Goal: Find specific page/section: Find specific page/section

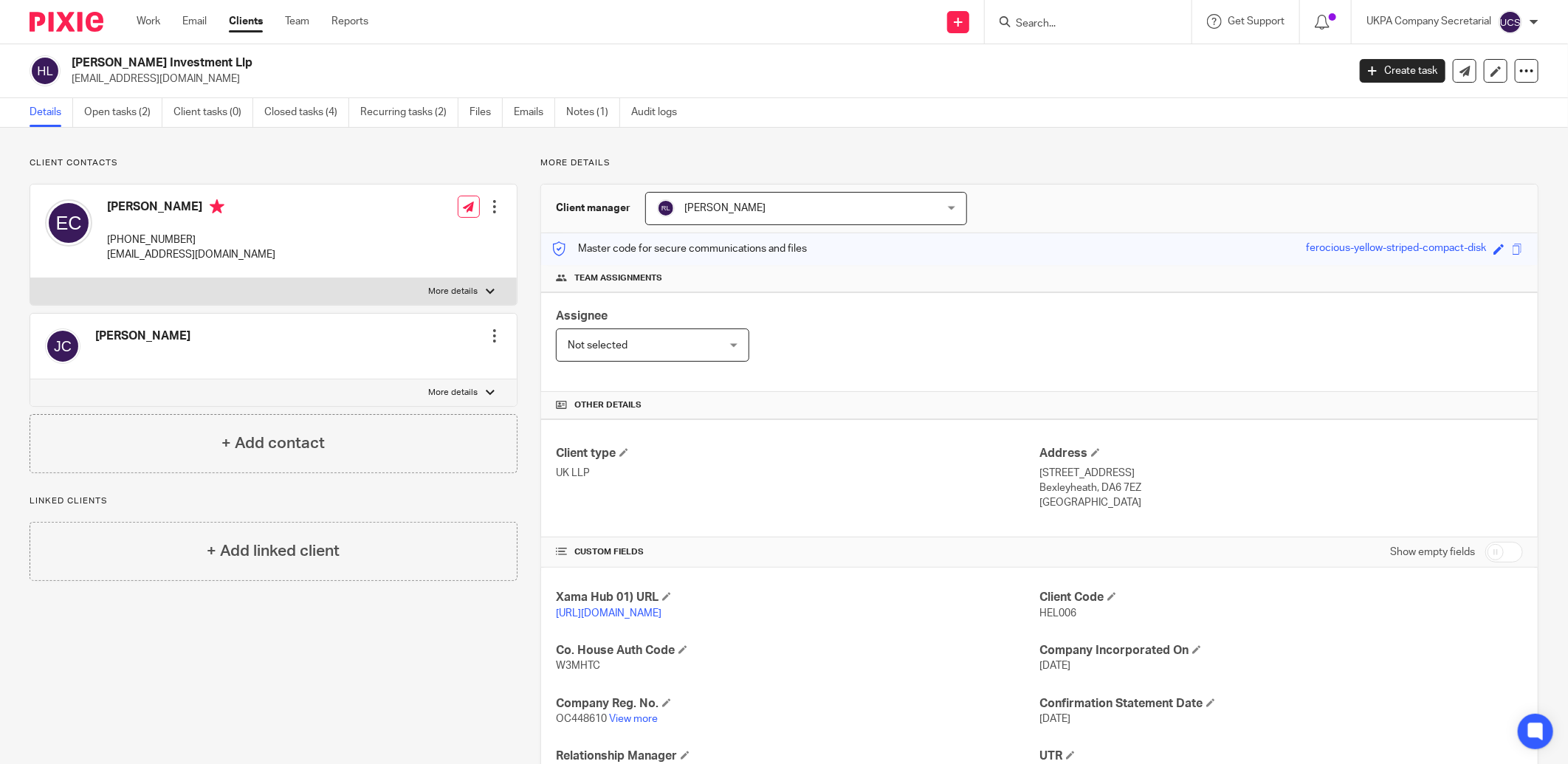
click at [1068, 25] on input "Search" at bounding box center [1081, 24] width 133 height 13
type input "arise plan"
click at [1139, 66] on link at bounding box center [1136, 64] width 249 height 34
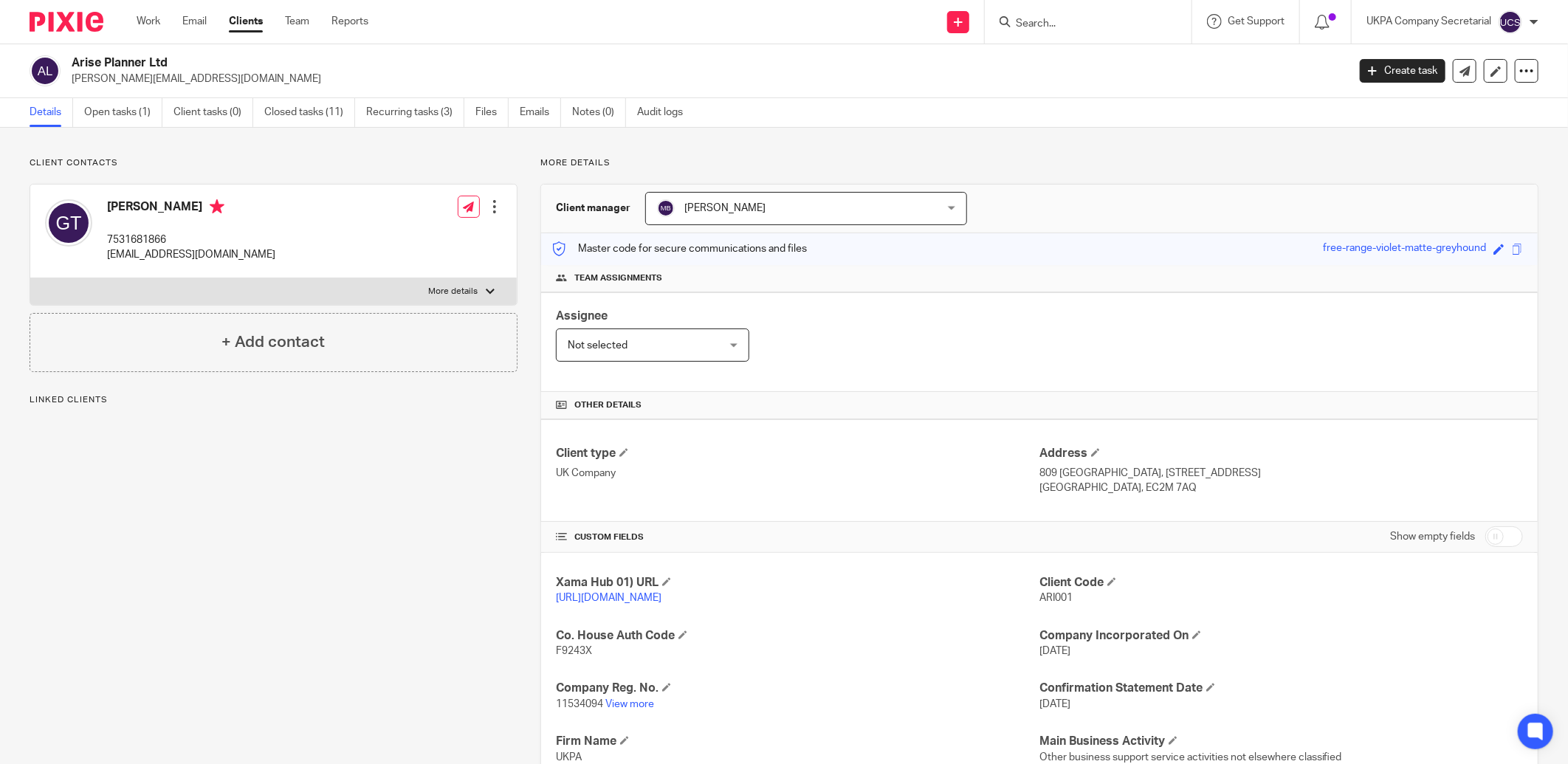
click at [1110, 25] on input "Search" at bounding box center [1081, 24] width 133 height 13
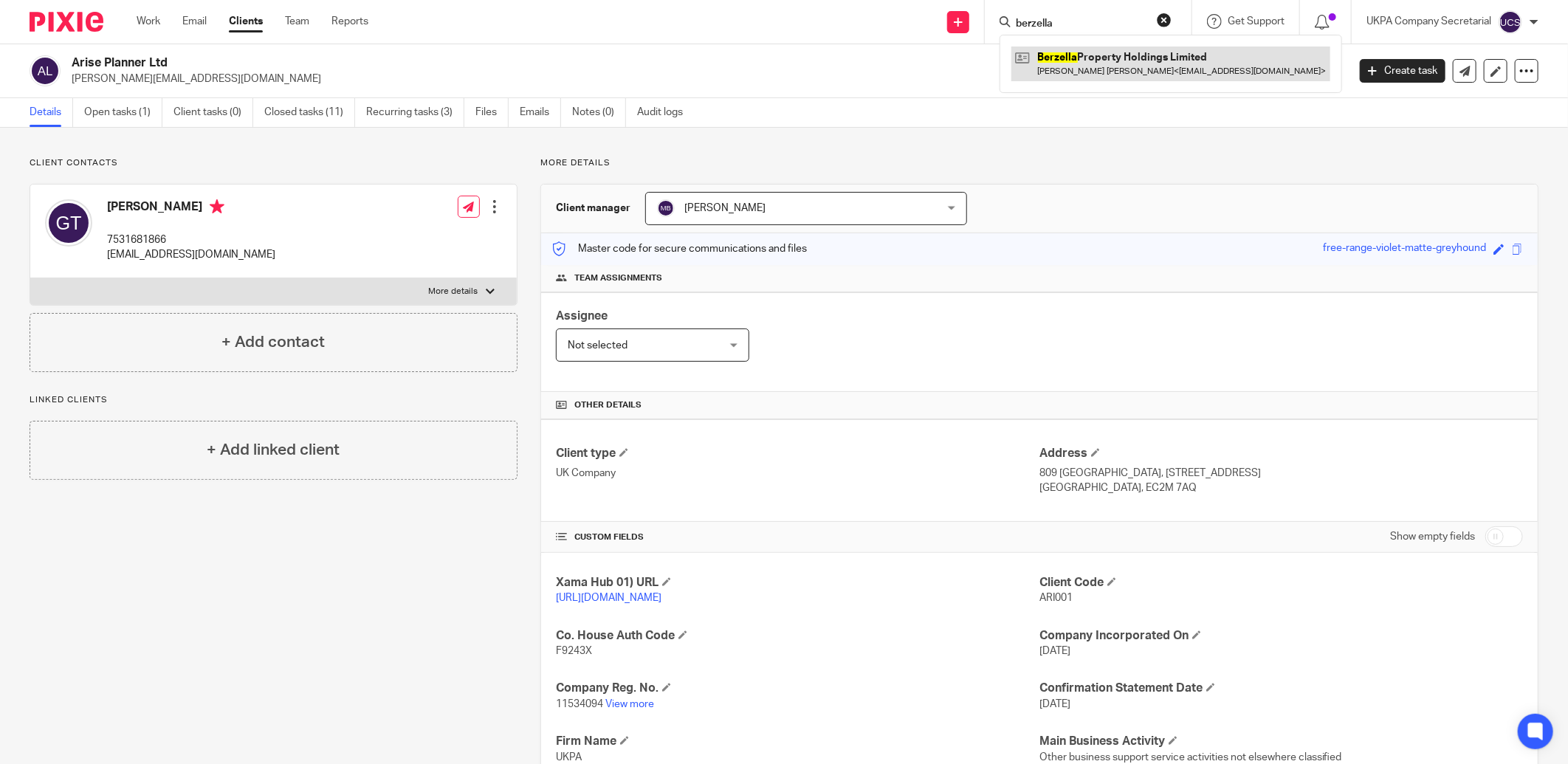
type input "berzella"
click at [1098, 66] on link at bounding box center [1171, 64] width 319 height 34
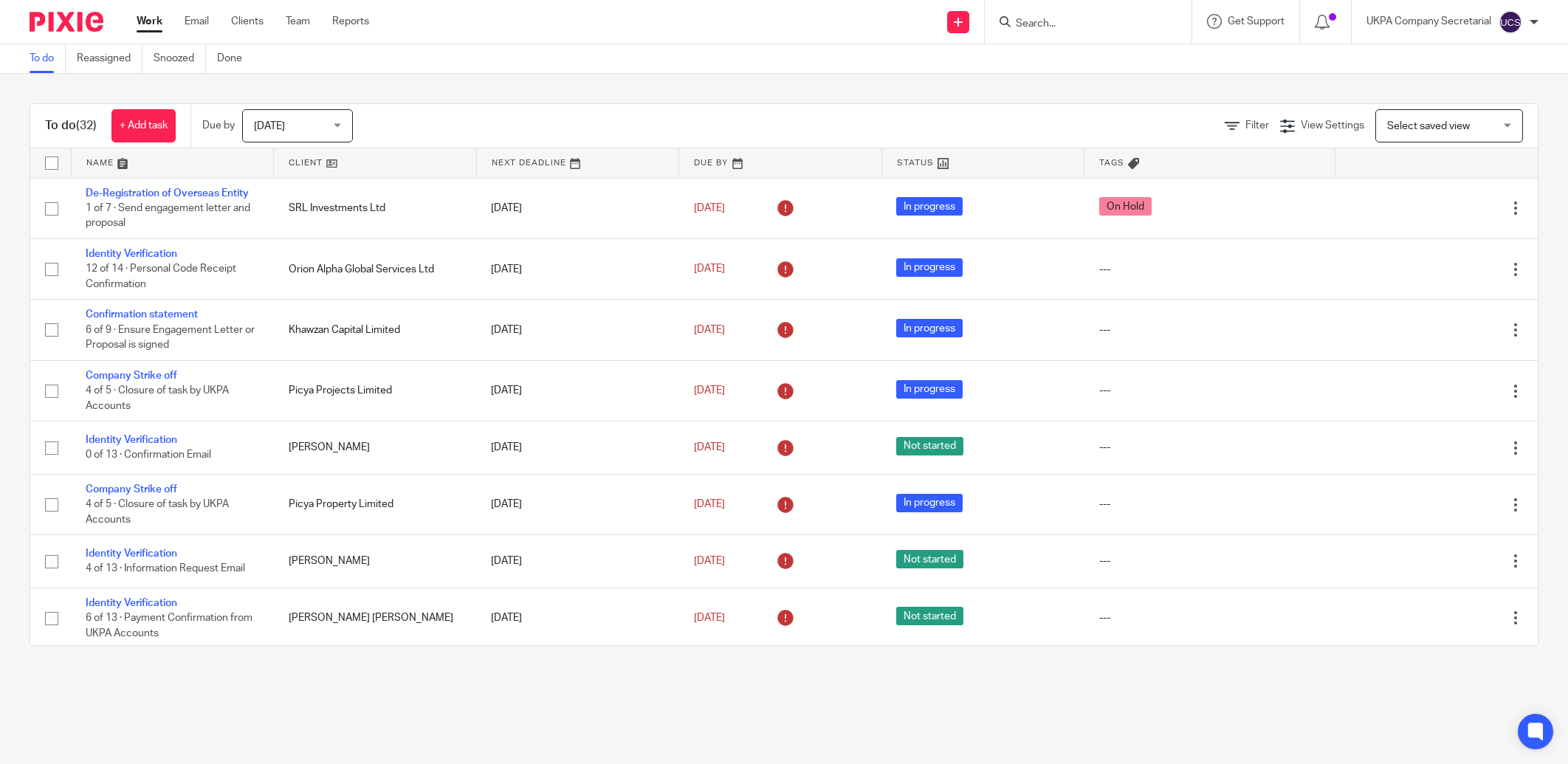
click at [1117, 24] on input "Search" at bounding box center [1081, 24] width 133 height 13
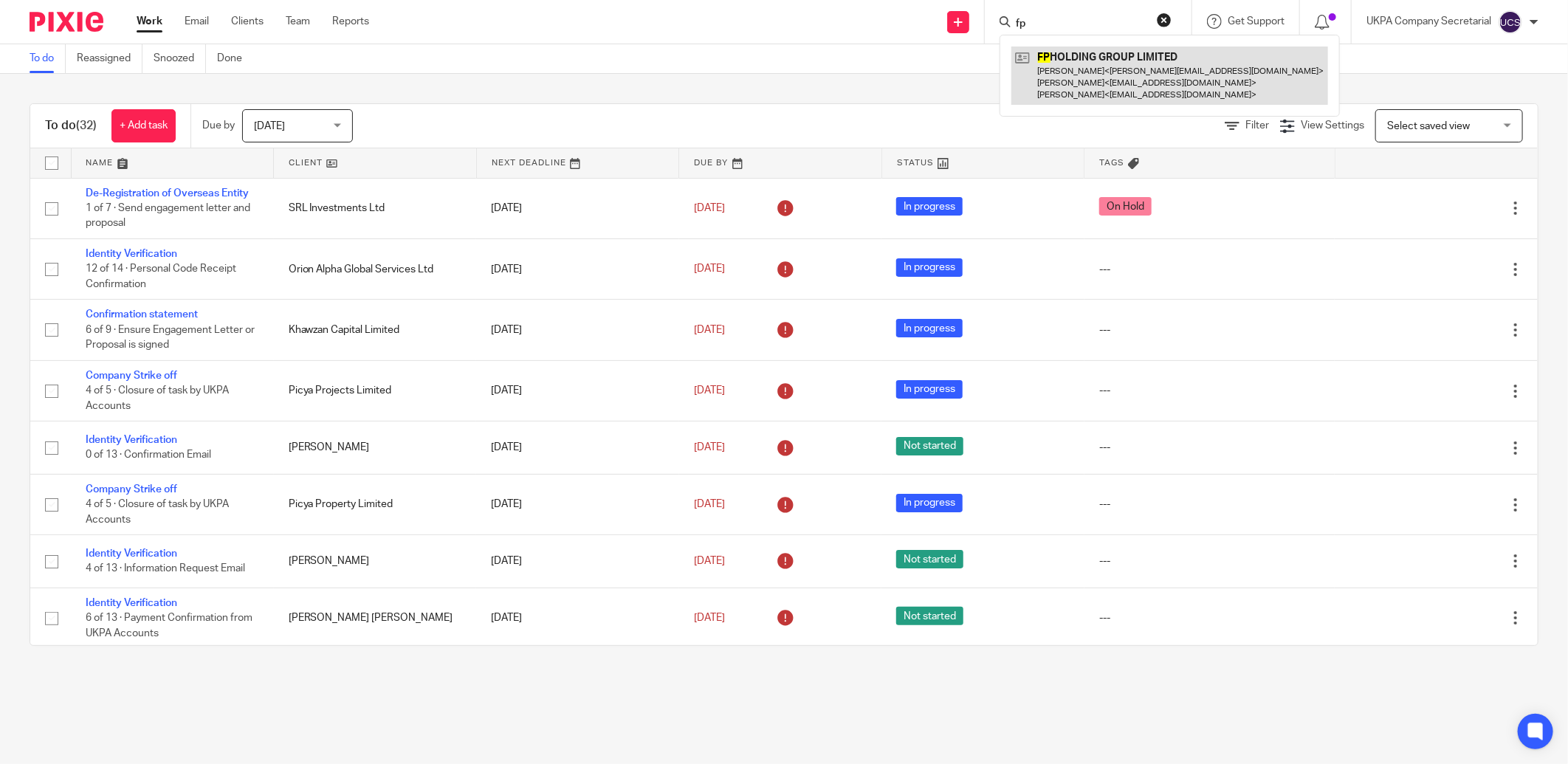
type input "fp"
click at [1105, 76] on link at bounding box center [1170, 76] width 317 height 58
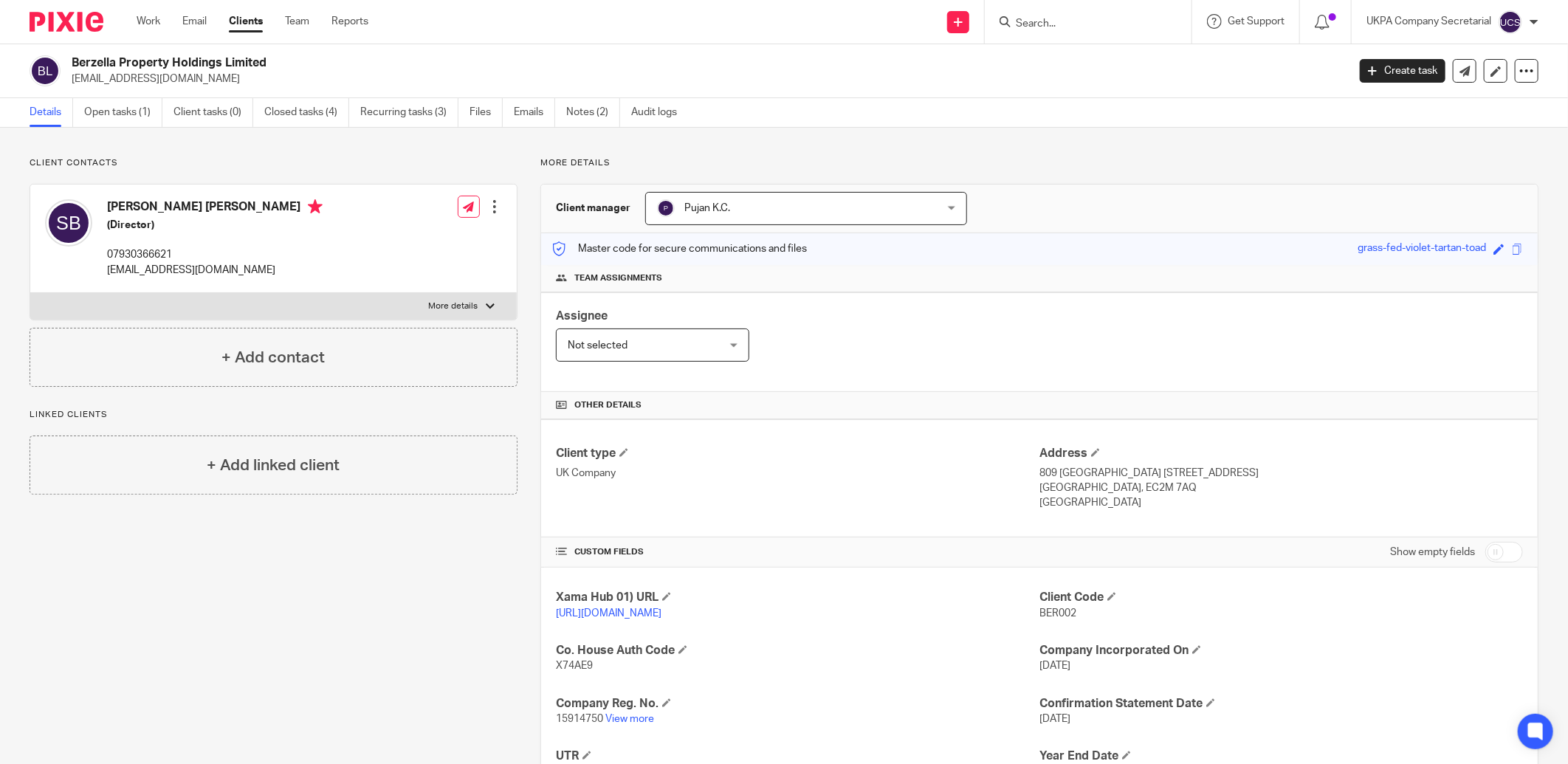
click at [1057, 27] on input "Search" at bounding box center [1081, 24] width 133 height 13
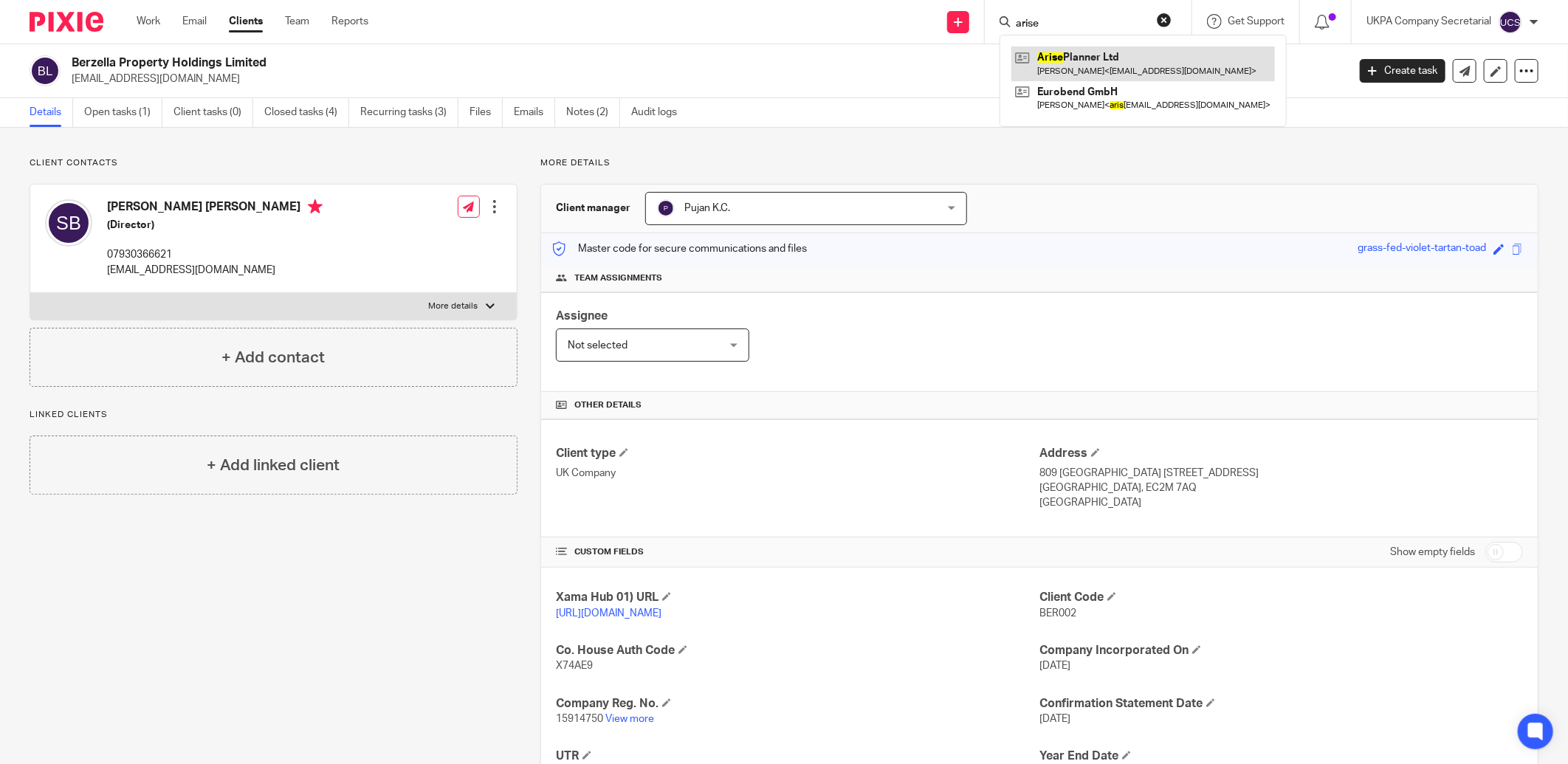
type input "arise"
click at [1064, 57] on link at bounding box center [1144, 64] width 264 height 34
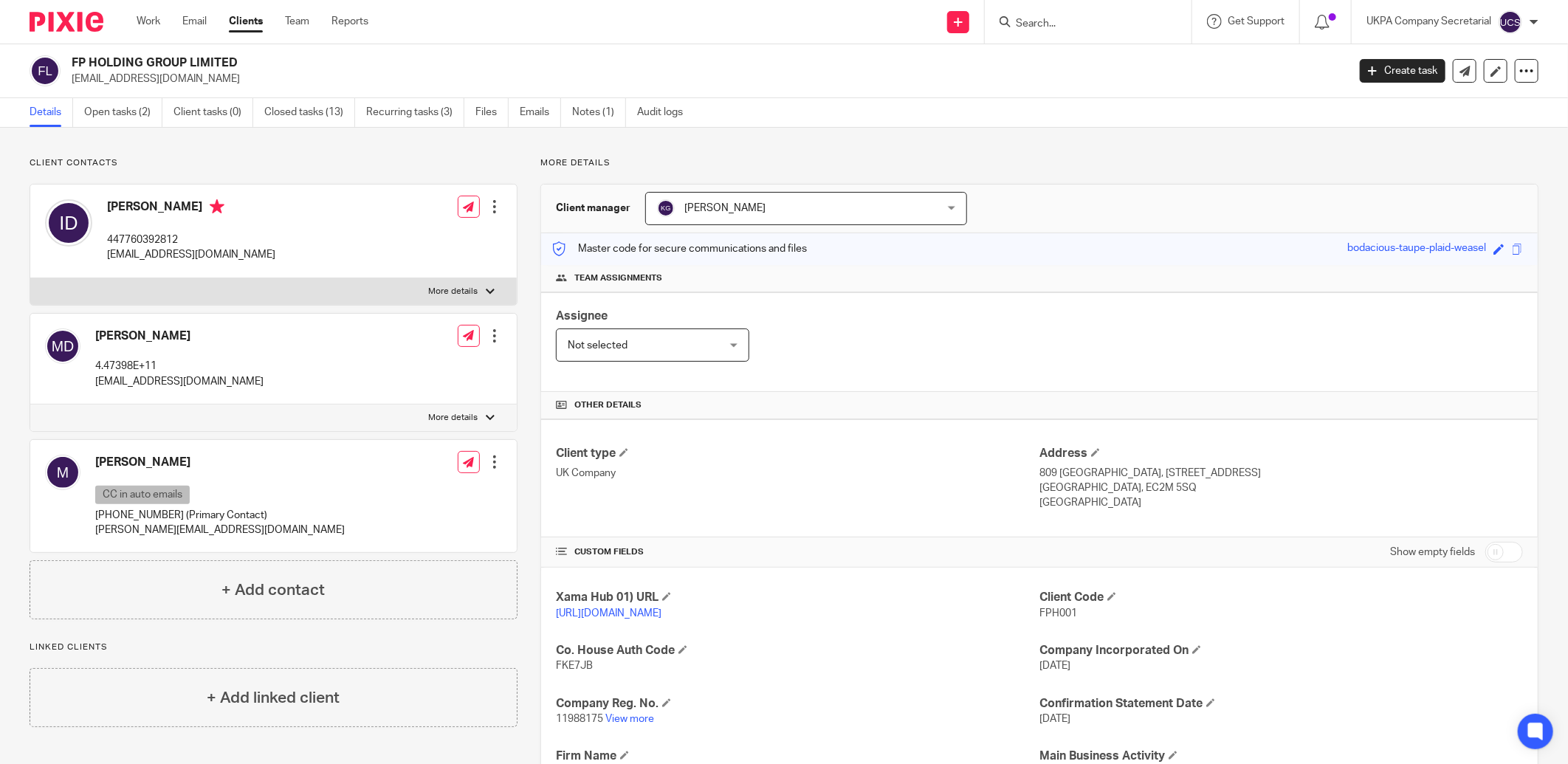
click at [87, 23] on img at bounding box center [66, 22] width 73 height 20
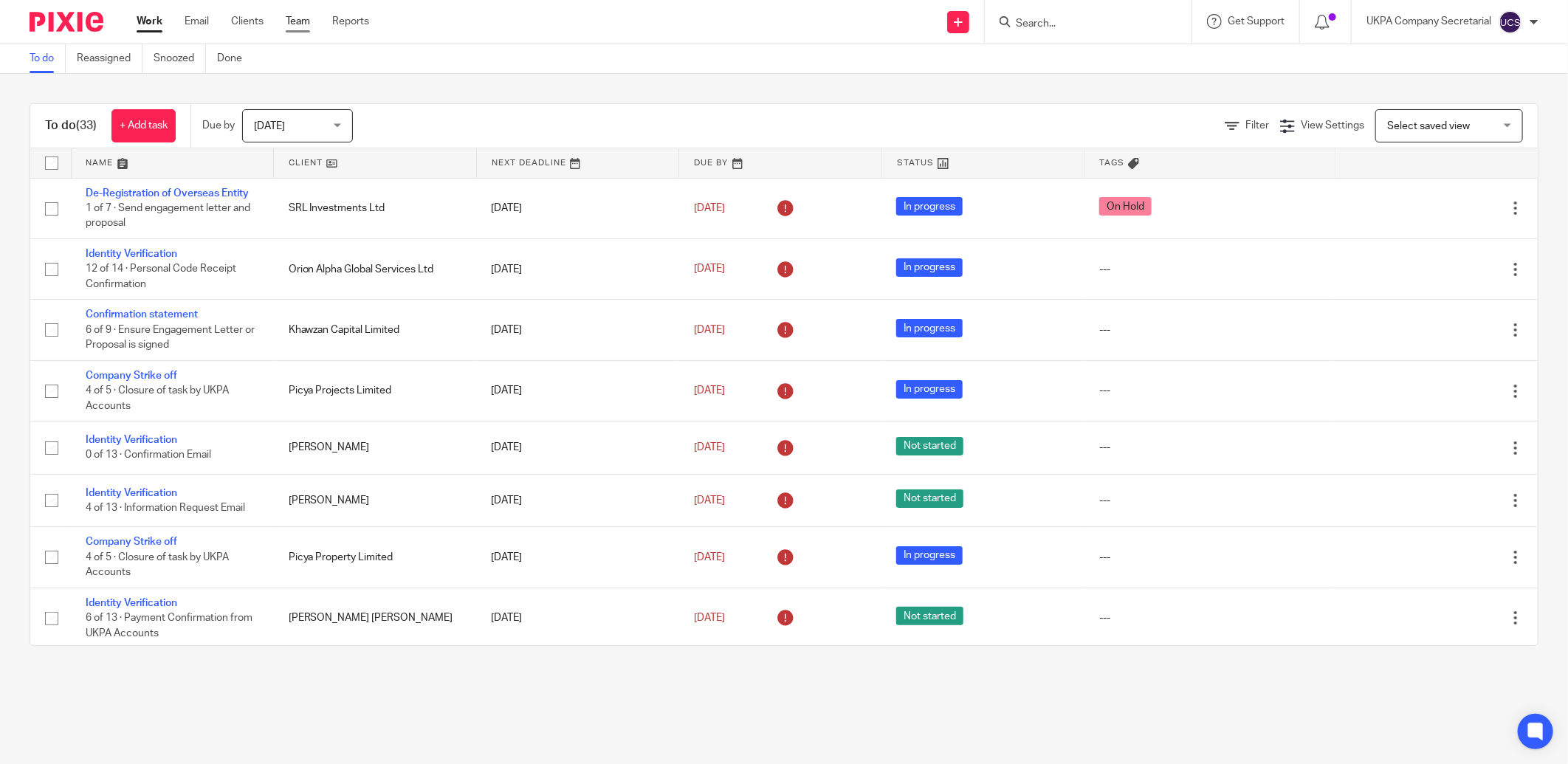
click at [297, 27] on link "Team" at bounding box center [298, 21] width 24 height 15
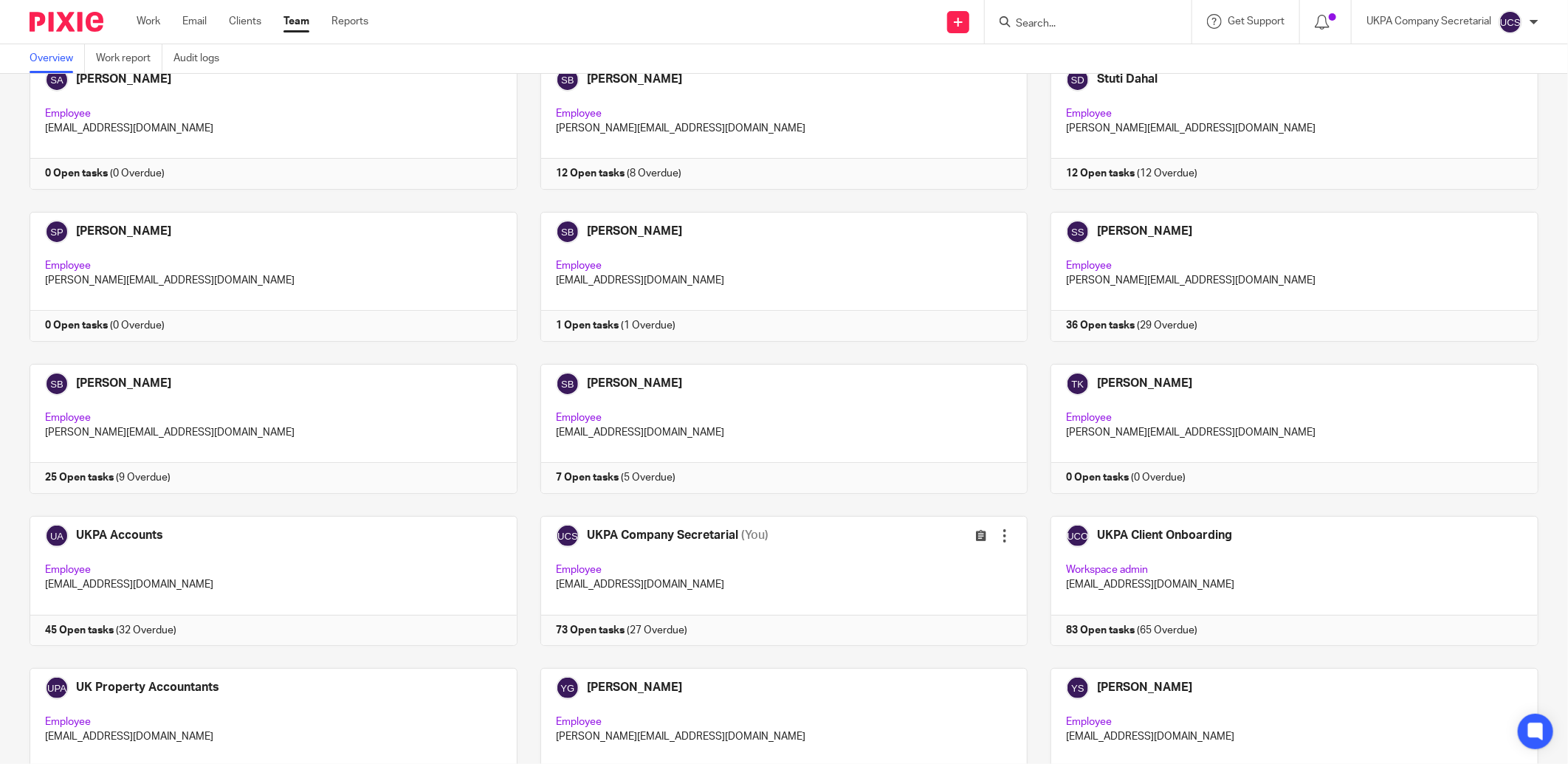
scroll to position [3685, 0]
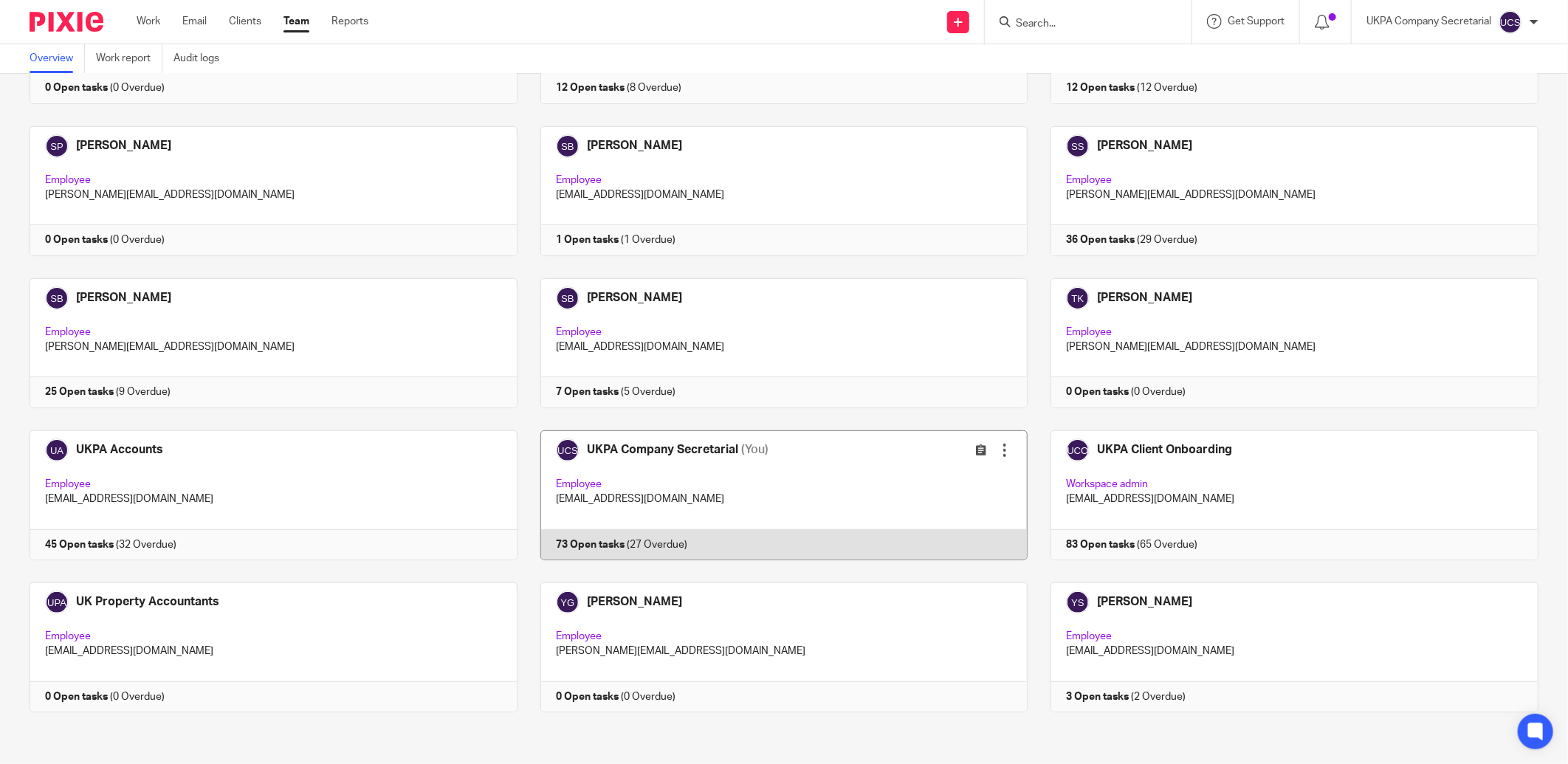
click at [767, 493] on link at bounding box center [772, 495] width 511 height 130
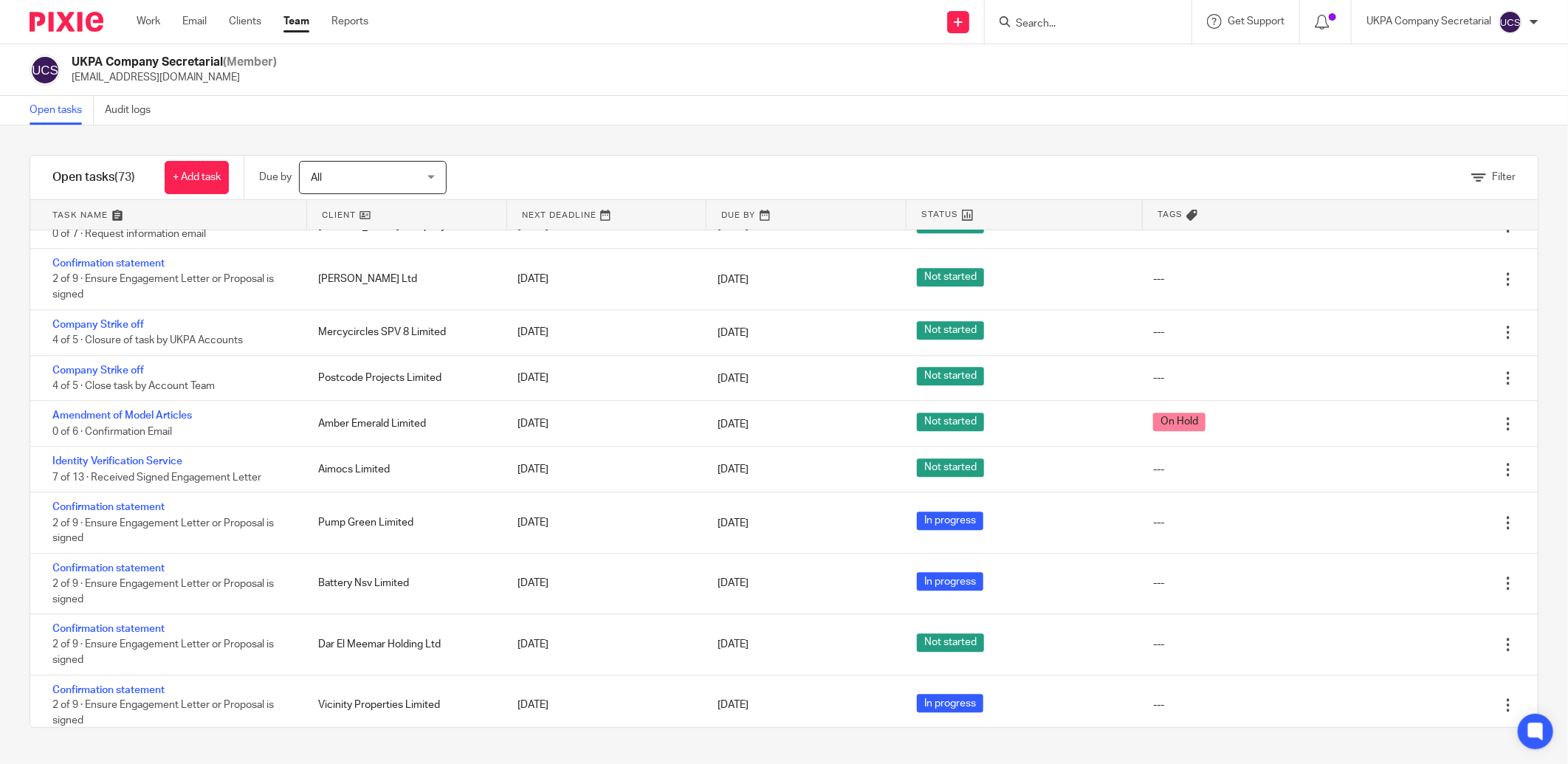
scroll to position [2244, 0]
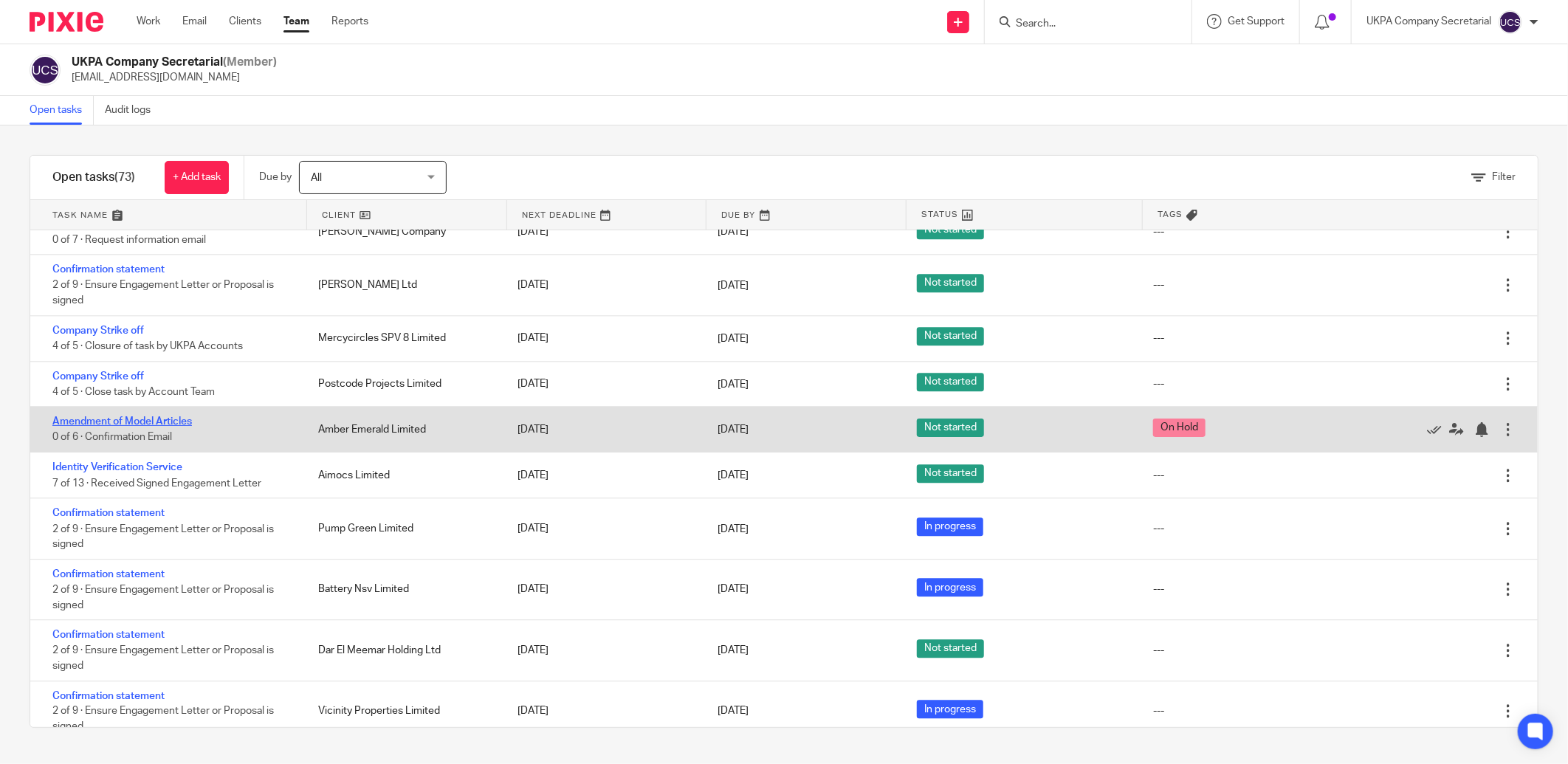
click at [149, 427] on link "Amendment of Model Articles" at bounding box center [122, 421] width 140 height 10
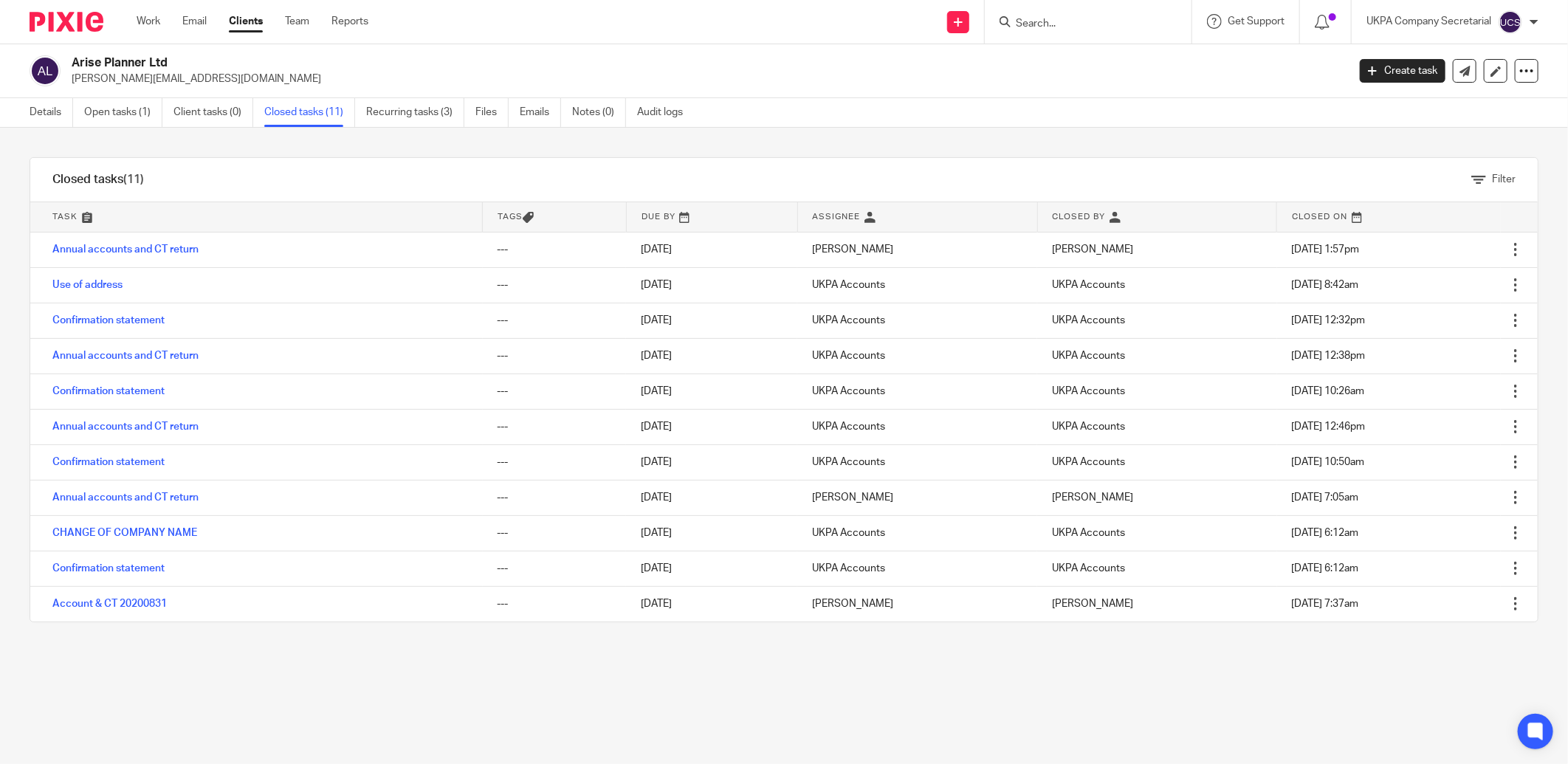
click at [1073, 23] on input "Search" at bounding box center [1081, 24] width 133 height 13
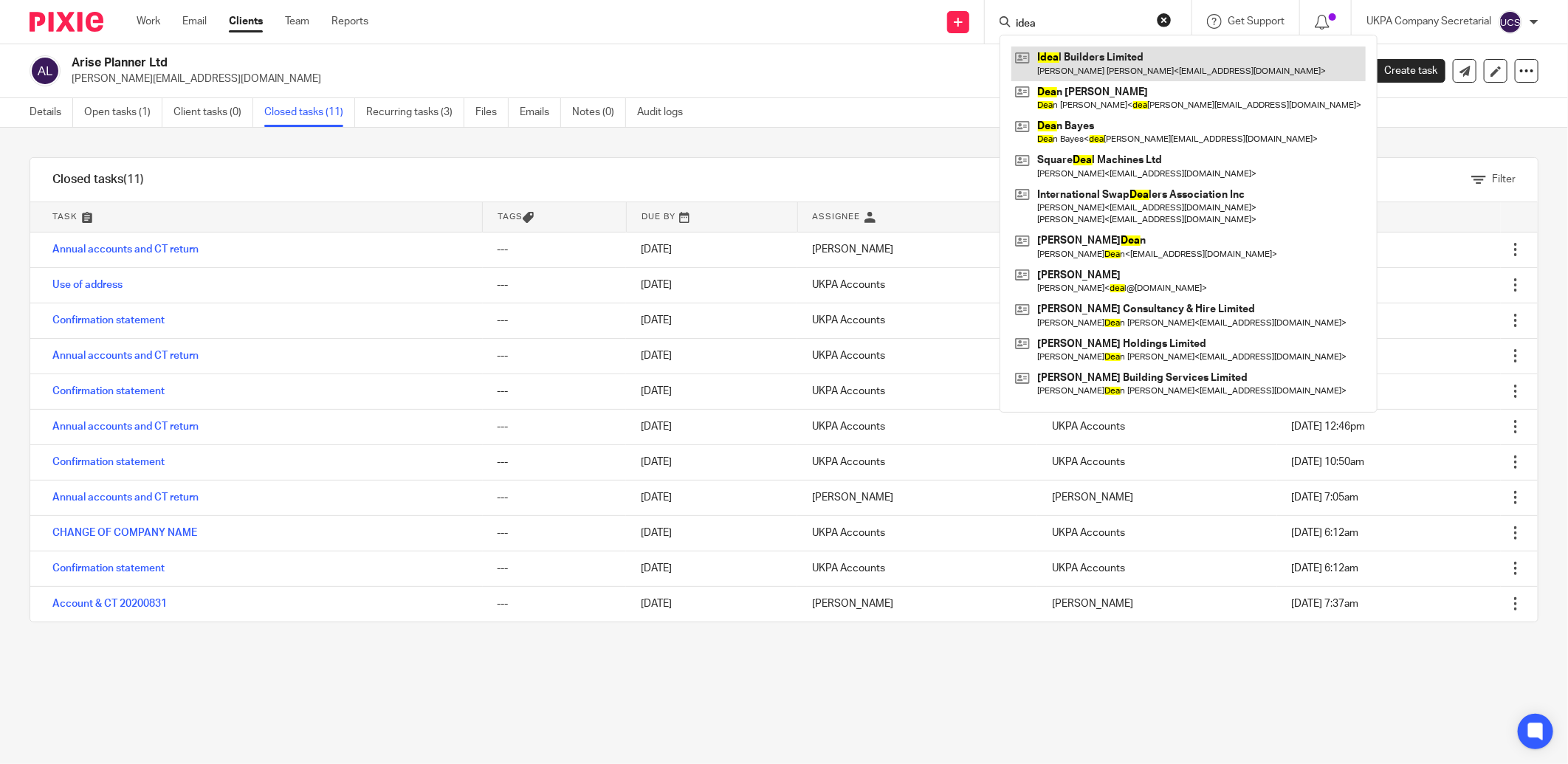
type input "idea"
click at [1080, 57] on link at bounding box center [1189, 64] width 354 height 34
